Goal: Navigation & Orientation: Find specific page/section

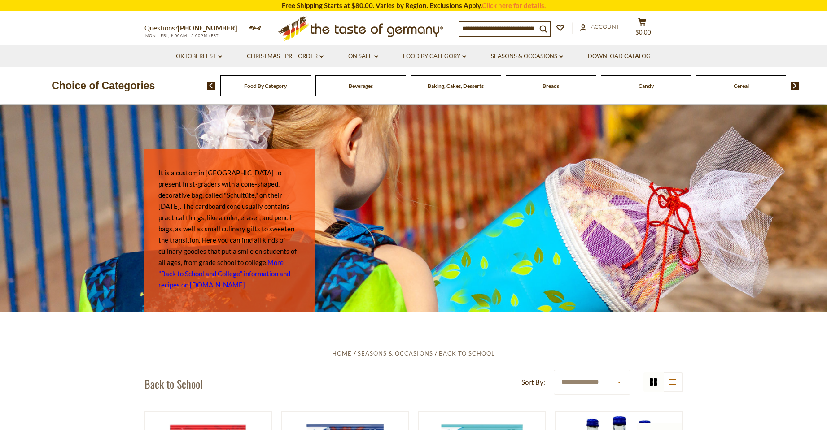
click at [280, 86] on span "Food By Category" at bounding box center [265, 86] width 43 height 7
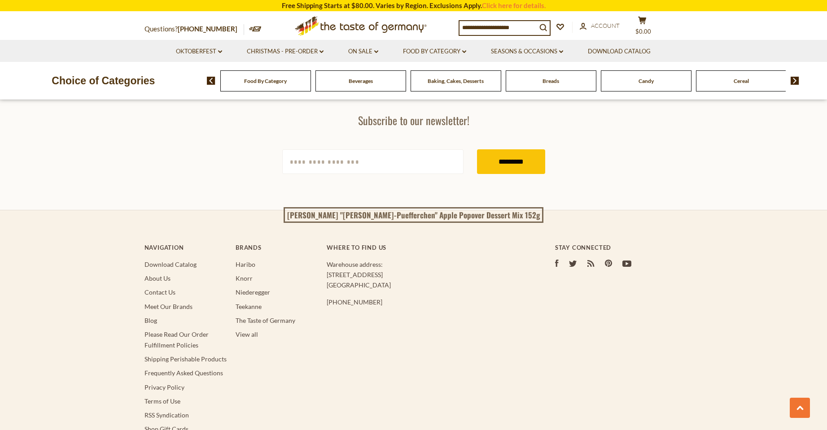
scroll to position [2505, 0]
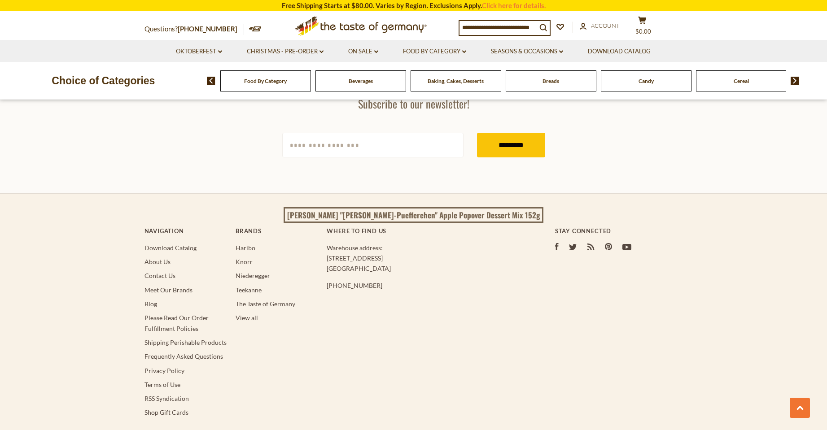
click at [277, 84] on span "Food By Category" at bounding box center [265, 81] width 43 height 7
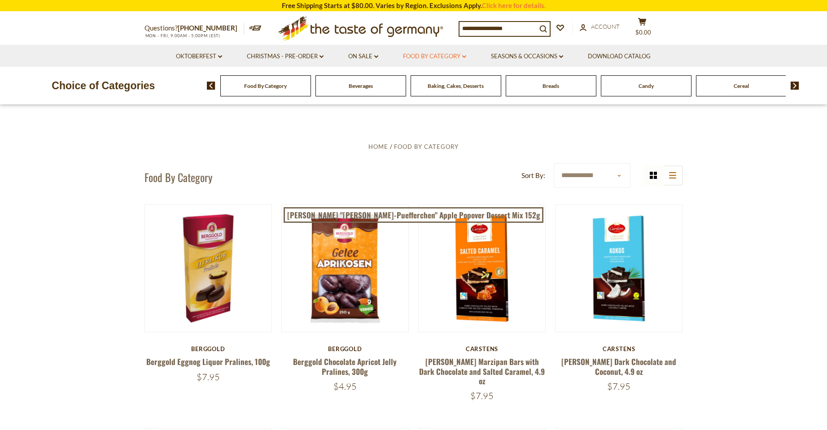
click at [433, 58] on link "Food By Category dropdown_arrow" at bounding box center [434, 57] width 63 height 10
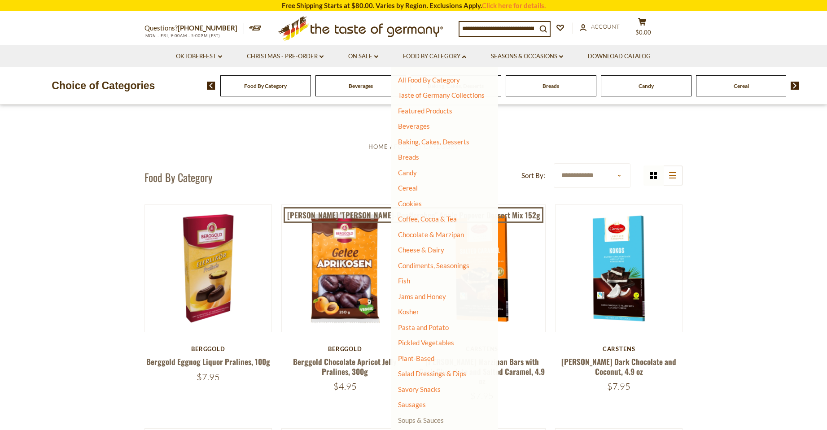
click at [409, 420] on link "Soups & Sauces" at bounding box center [421, 420] width 46 height 8
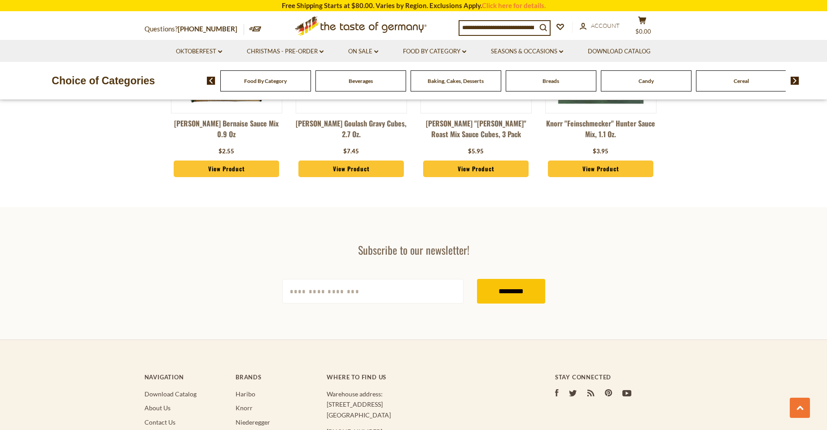
scroll to position [2424, 0]
